Goal: Check status: Check status

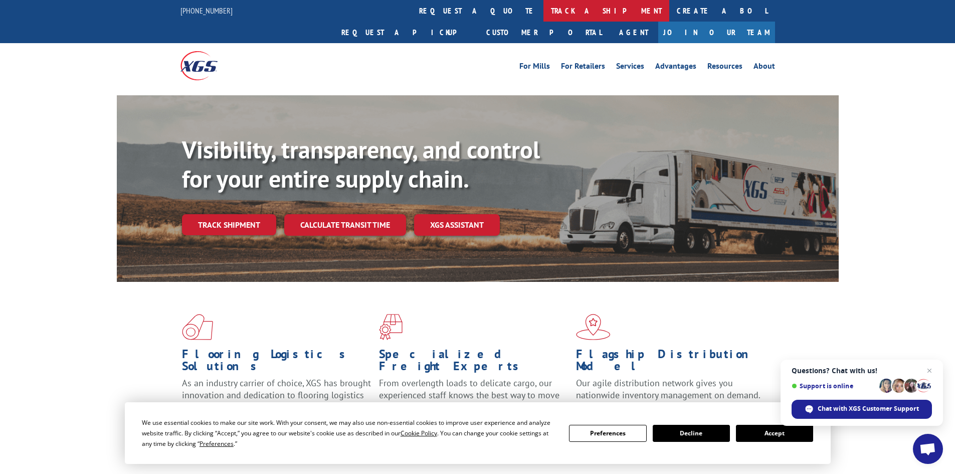
click at [543, 10] on link "track a shipment" at bounding box center [606, 11] width 126 height 22
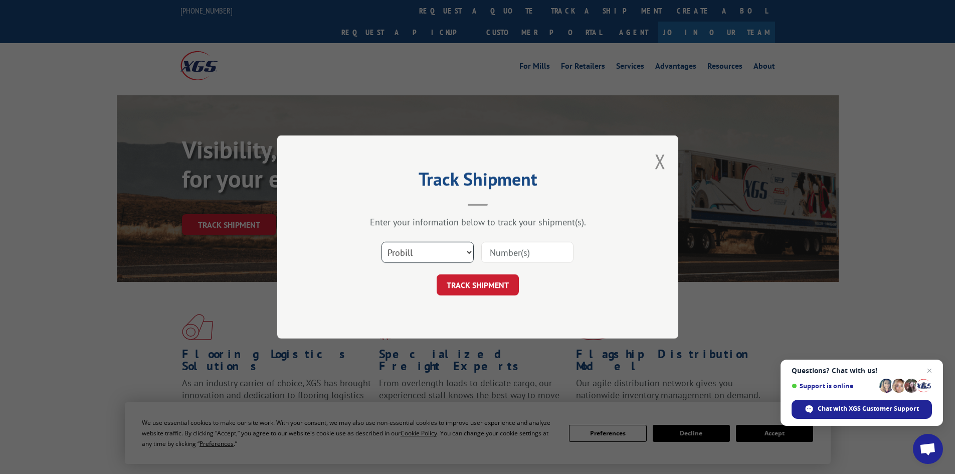
click at [425, 258] on select "Select category... Probill BOL PO" at bounding box center [427, 252] width 92 height 21
select select "bol"
click at [381, 242] on select "Select category... Probill BOL PO" at bounding box center [427, 252] width 92 height 21
click at [533, 249] on input at bounding box center [527, 252] width 92 height 21
paste input "7047249"
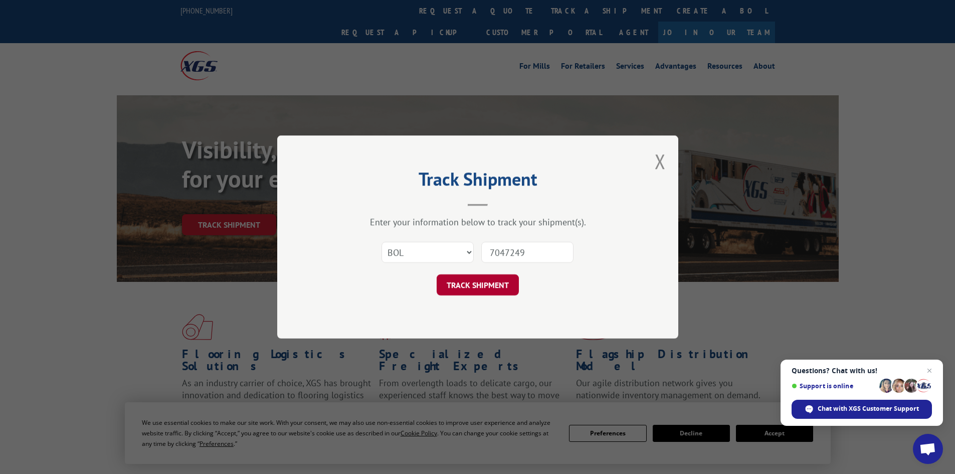
type input "7047249"
click at [494, 283] on button "TRACK SHIPMENT" at bounding box center [478, 284] width 82 height 21
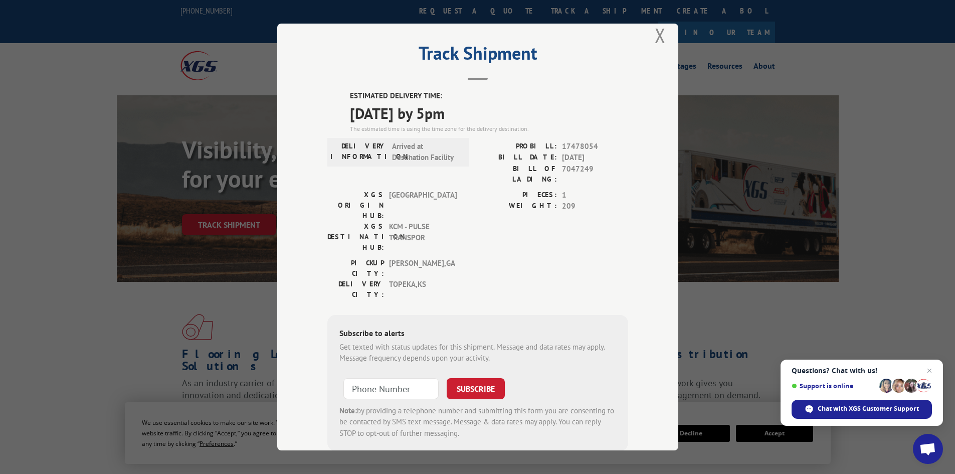
scroll to position [26, 0]
